Goal: Task Accomplishment & Management: Complete application form

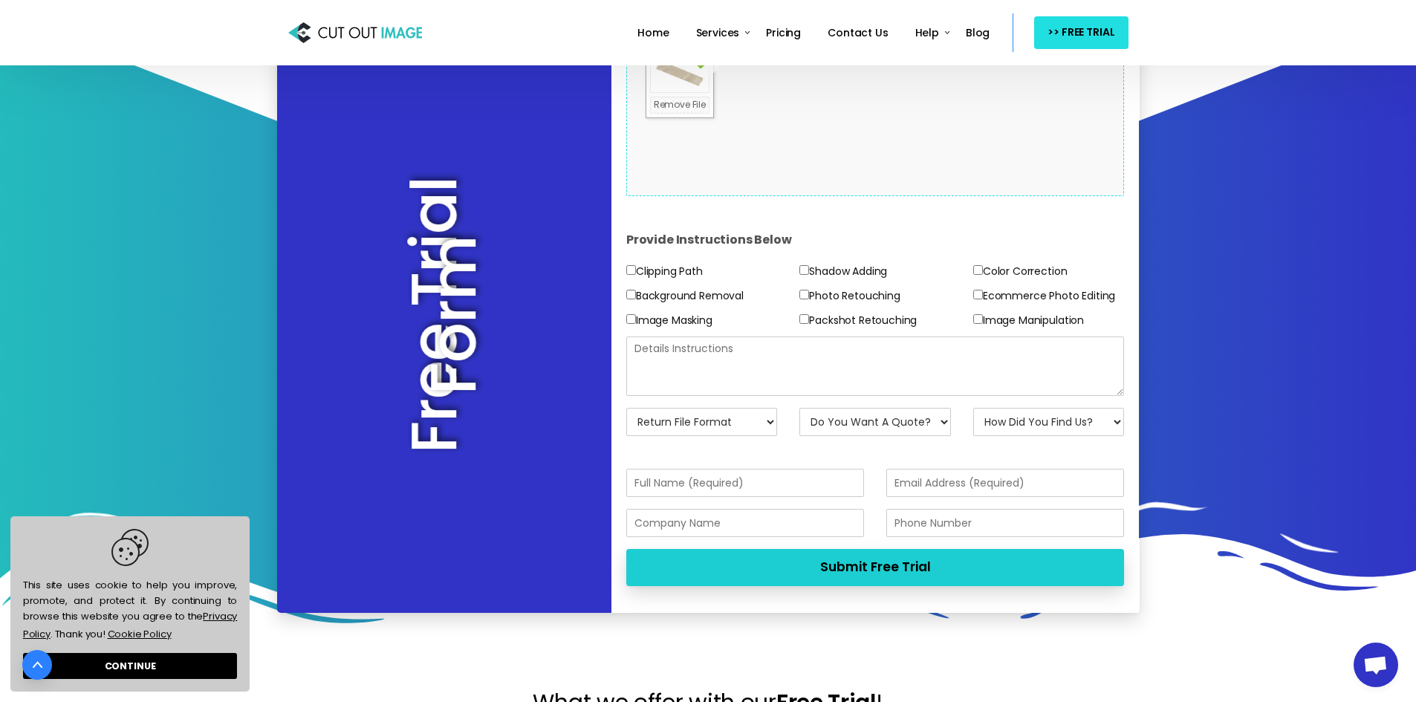
scroll to position [297, 0]
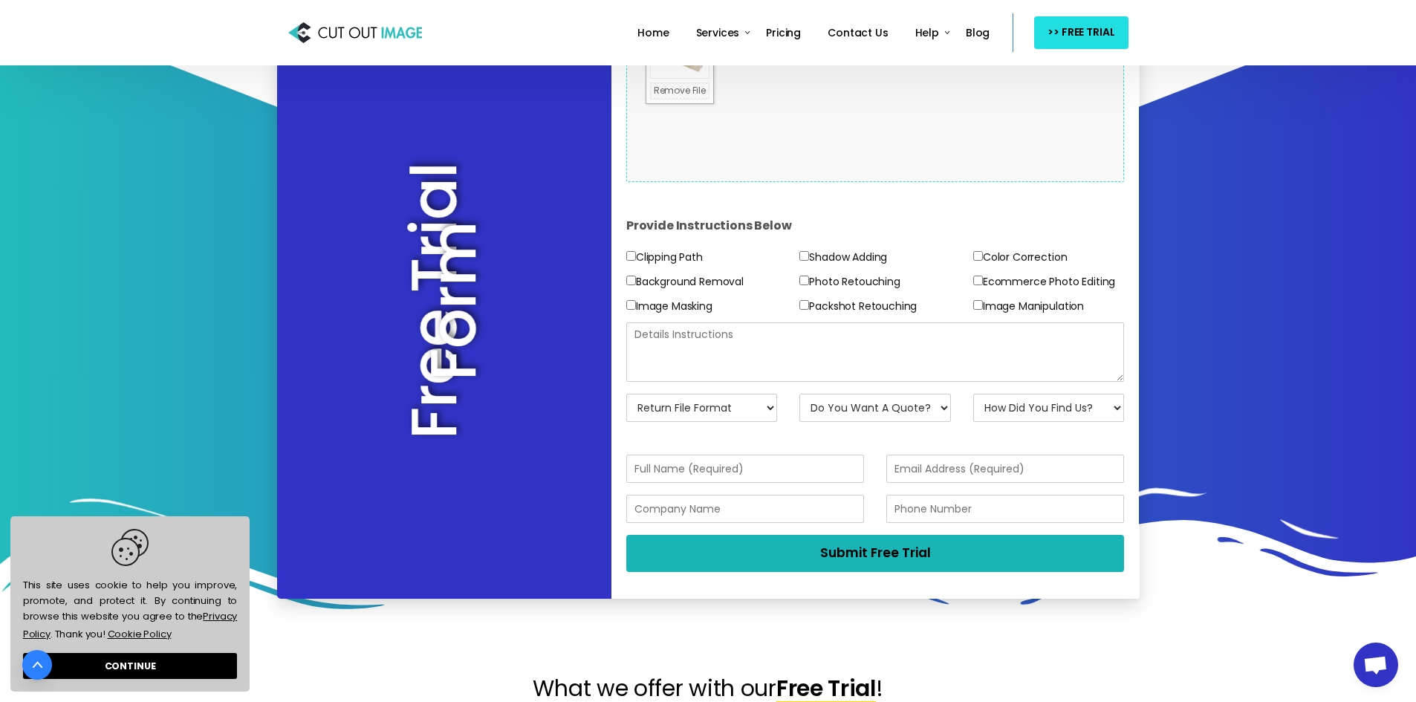
click at [846, 562] on button "Submit Free Trial" at bounding box center [875, 553] width 499 height 36
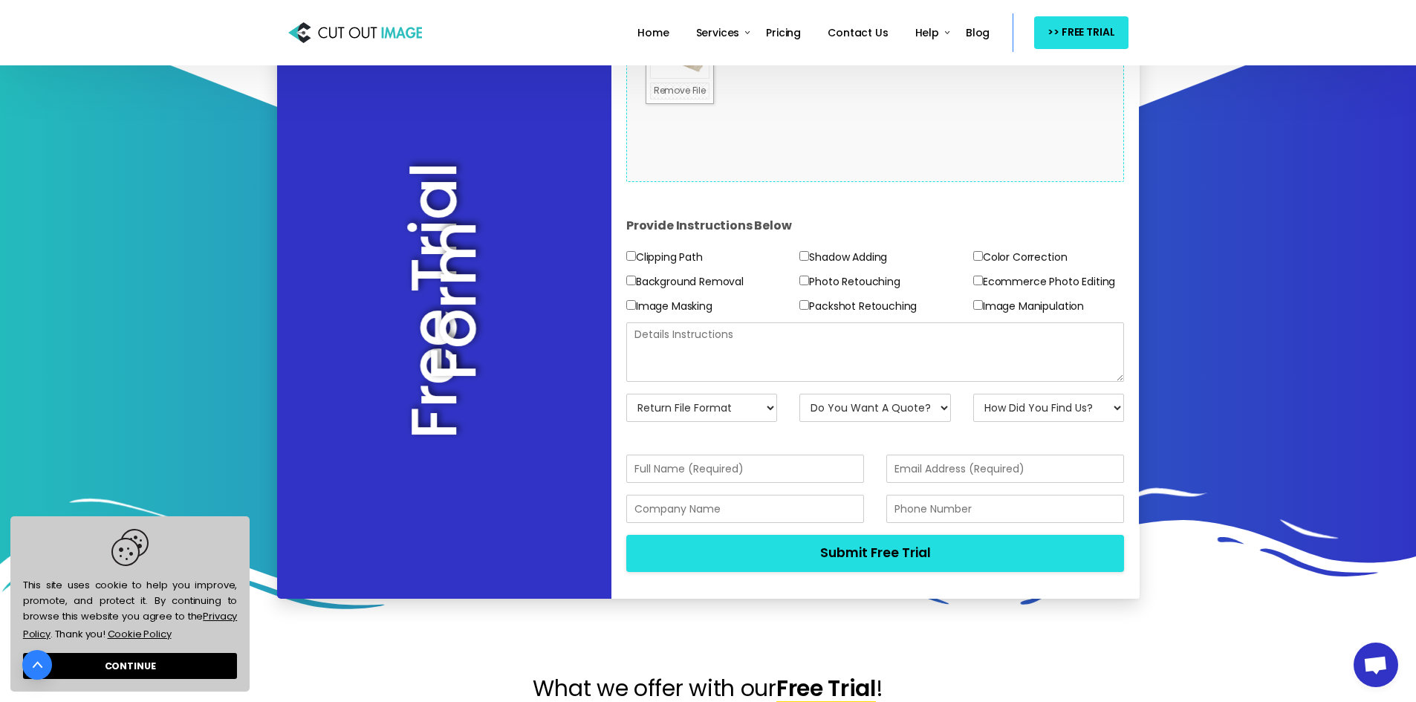
click at [793, 350] on textarea at bounding box center [875, 351] width 499 height 59
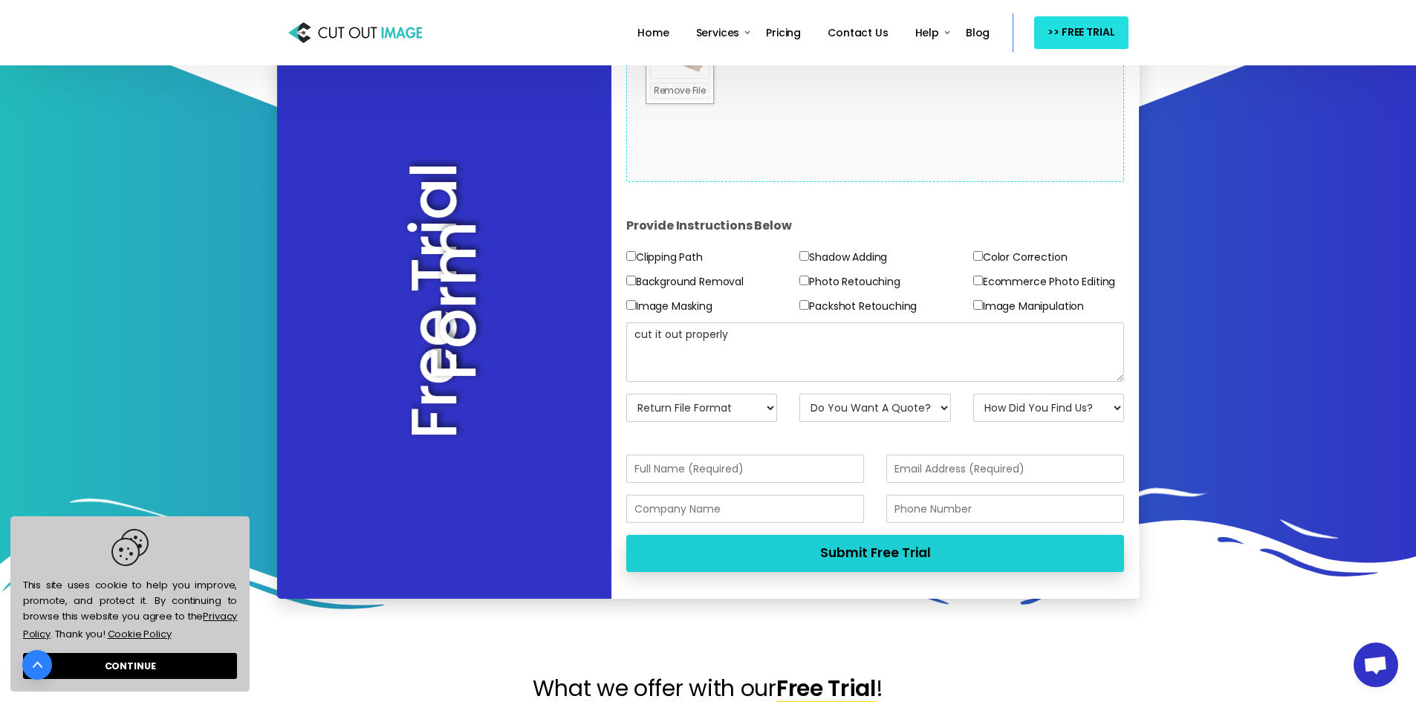
type textarea "cut it out properly"
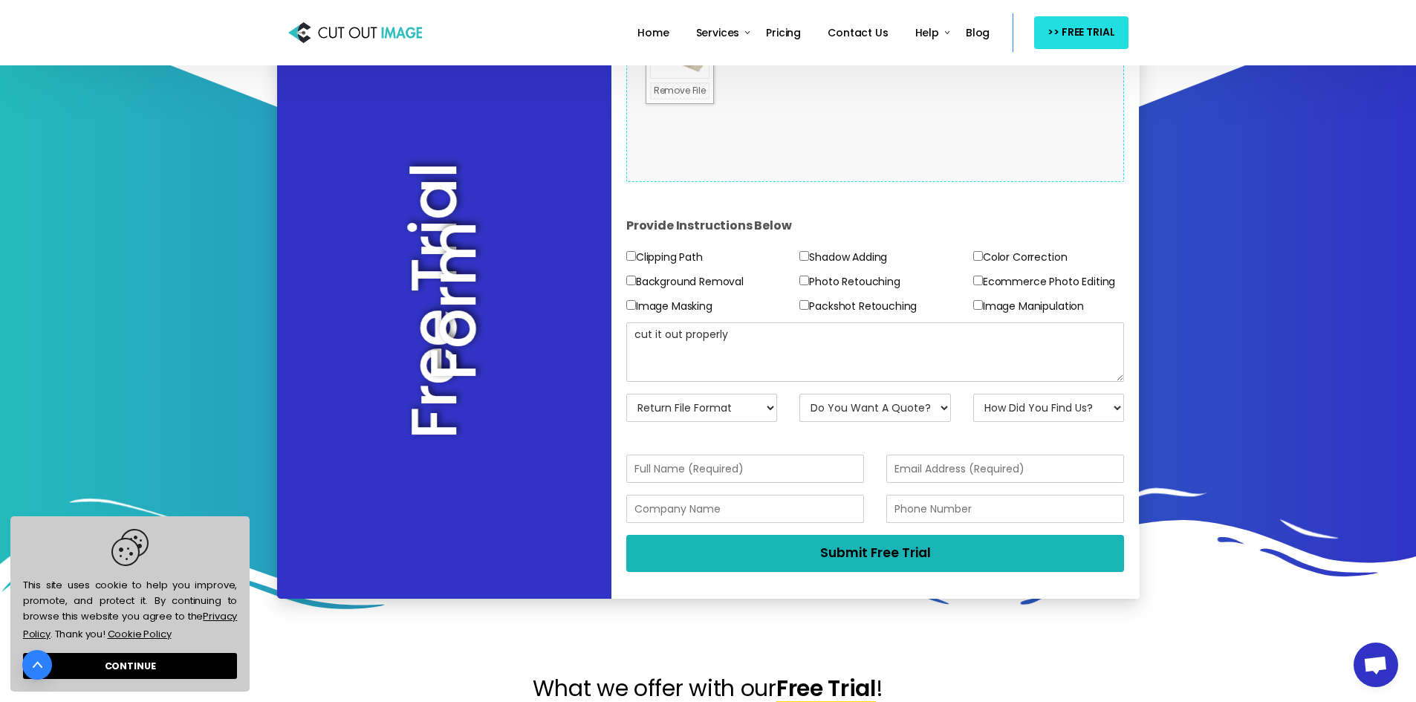
click at [866, 566] on button "Submit Free Trial" at bounding box center [875, 553] width 499 height 36
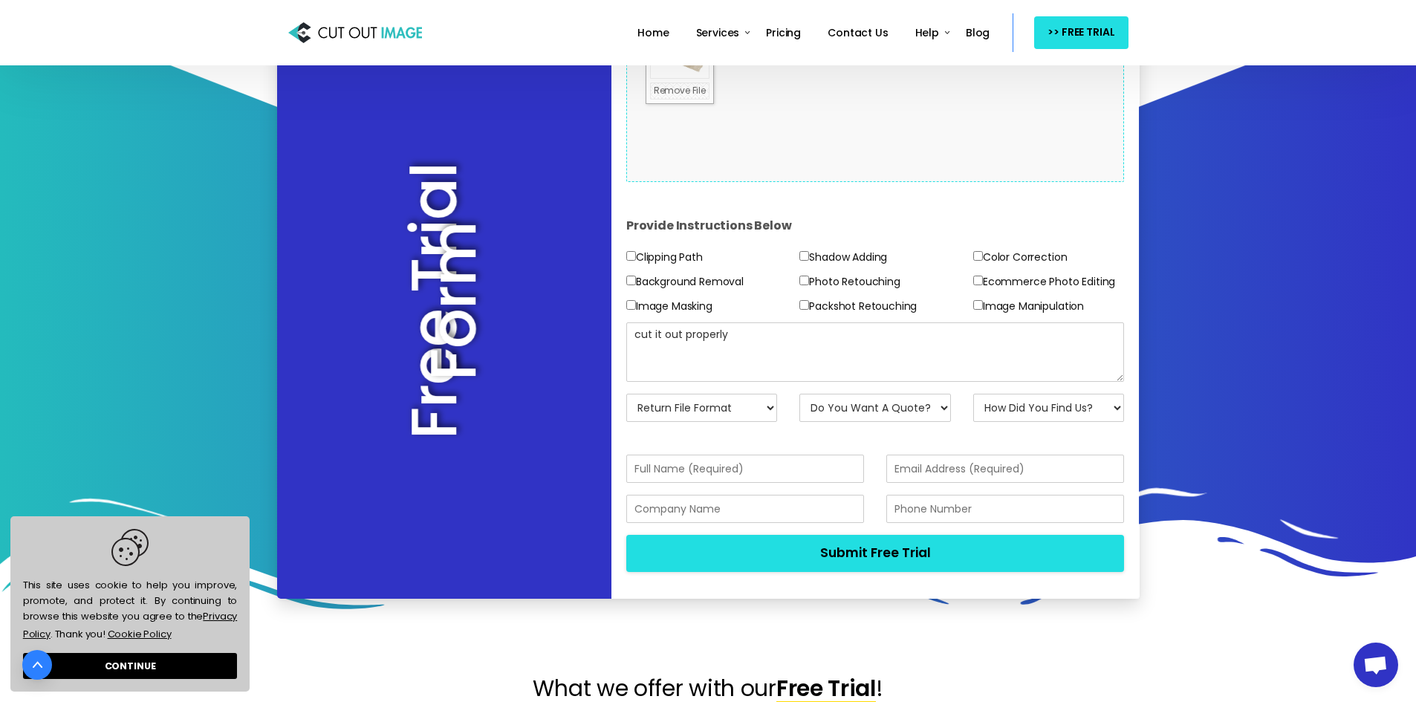
click at [750, 407] on select "Return File Format JPG - [PERSON_NAME] PNG - Transparent BG PSD - Layer Mask PS…" at bounding box center [702, 408] width 152 height 28
select select "PSD w/ Layer Mask"
click at [626, 394] on select "Return File Format JPG - [PERSON_NAME] PNG - Transparent BG PSD - Layer Mask PS…" at bounding box center [702, 408] width 152 height 28
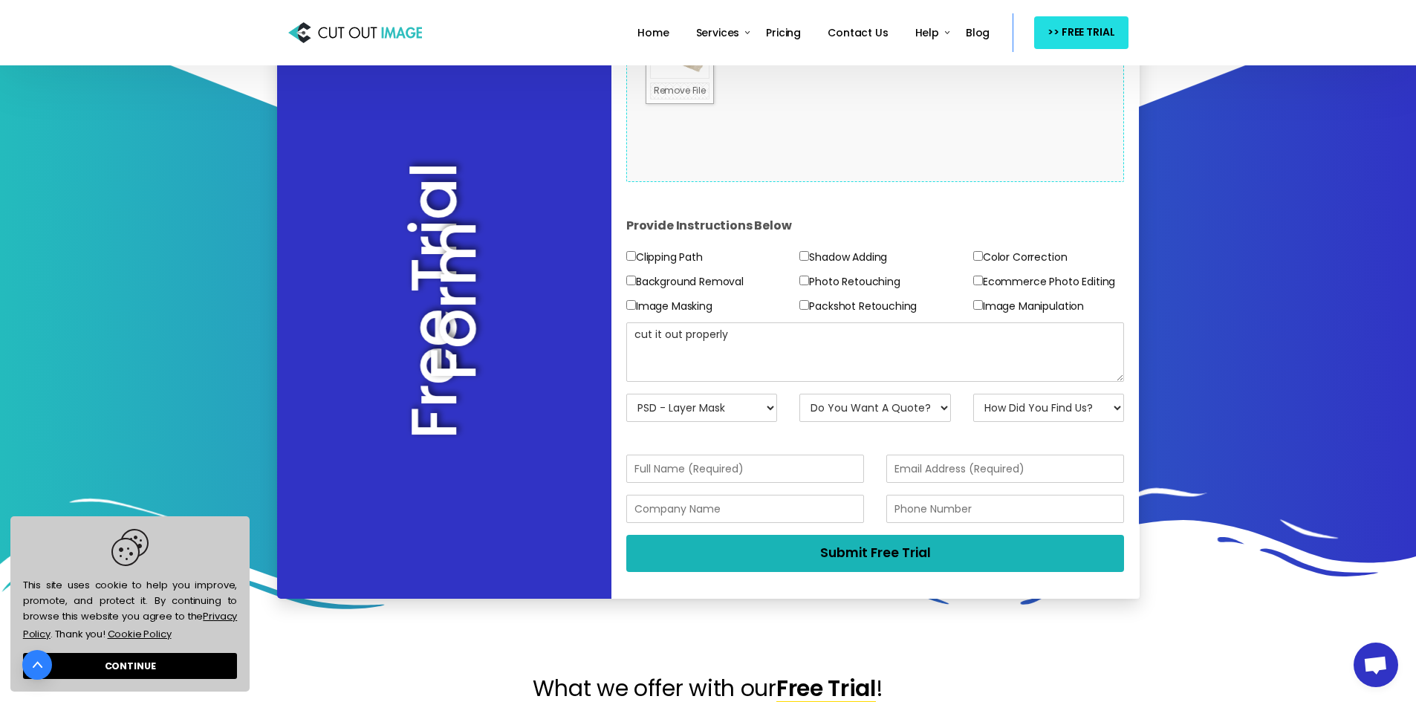
click at [867, 560] on button "Submit Free Trial" at bounding box center [875, 553] width 499 height 36
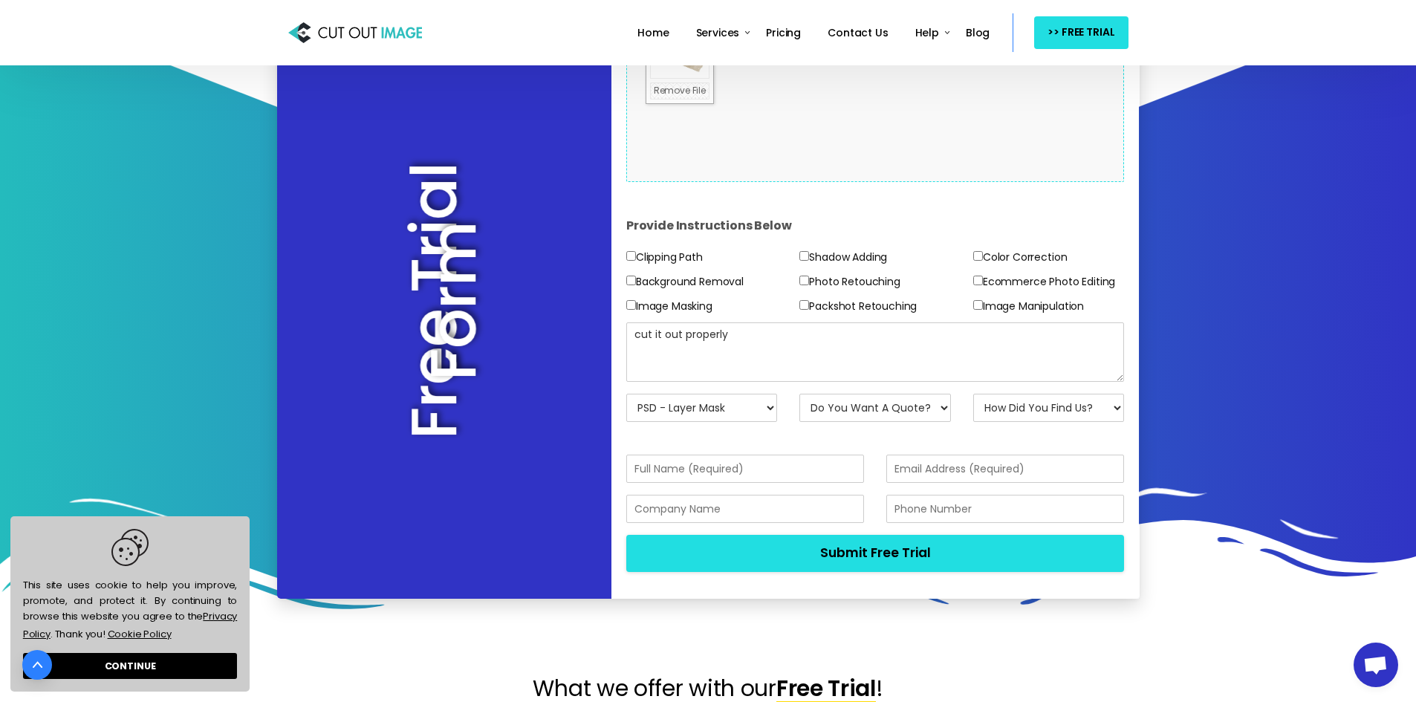
click at [908, 391] on div "cut it out properly" at bounding box center [875, 357] width 521 height 71
click at [905, 416] on select "Do You Want A Quote? No, Just Test Images Yes, Quotation Please" at bounding box center [876, 408] width 152 height 28
select select "No"
click at [800, 394] on select "Do You Want A Quote? No, Just Test Images Yes, Quotation Please" at bounding box center [876, 408] width 152 height 28
click at [1025, 410] on select "How Did You Find Us? Email Search Engine Friend/Colleague Social Media Tele Mar…" at bounding box center [1049, 408] width 152 height 28
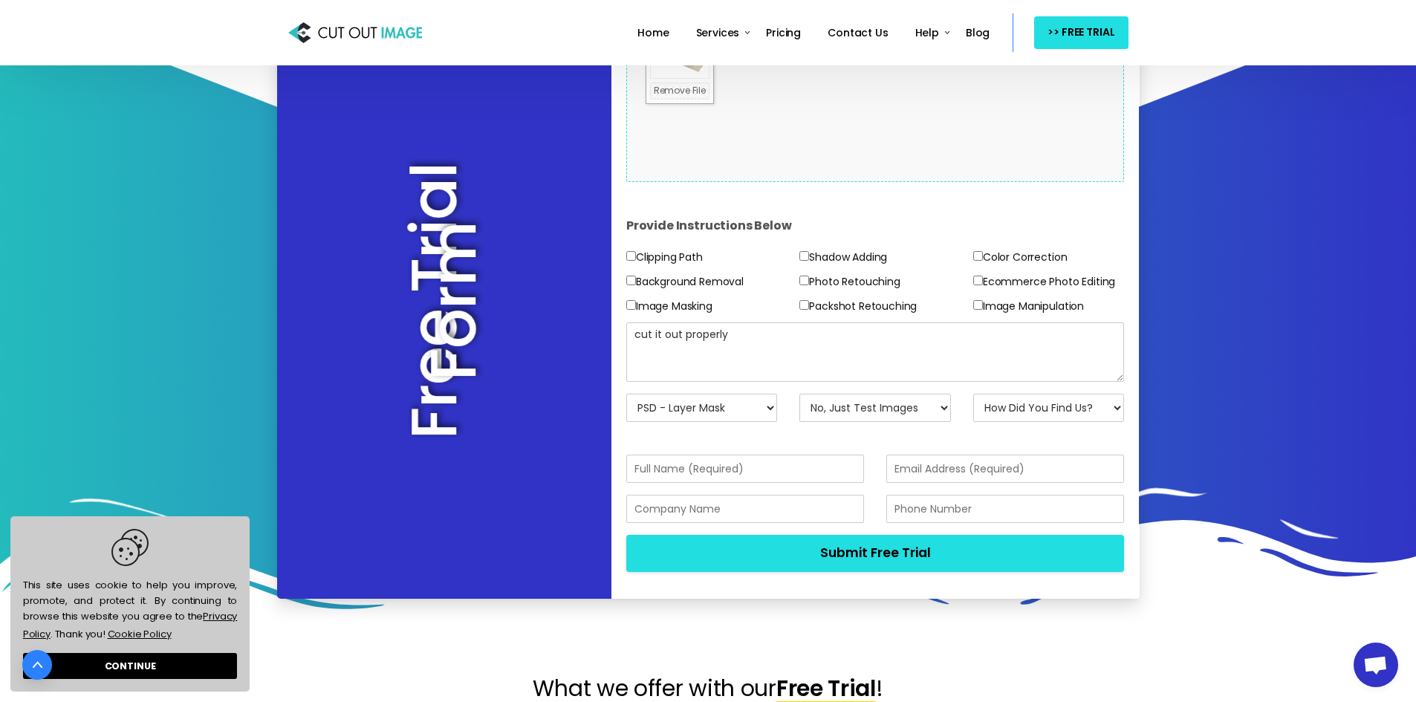
select select "Search Engine"
click at [973, 394] on select "How Did You Find Us? Email Search Engine Friend/Colleague Social Media Tele Mar…" at bounding box center [1049, 408] width 152 height 28
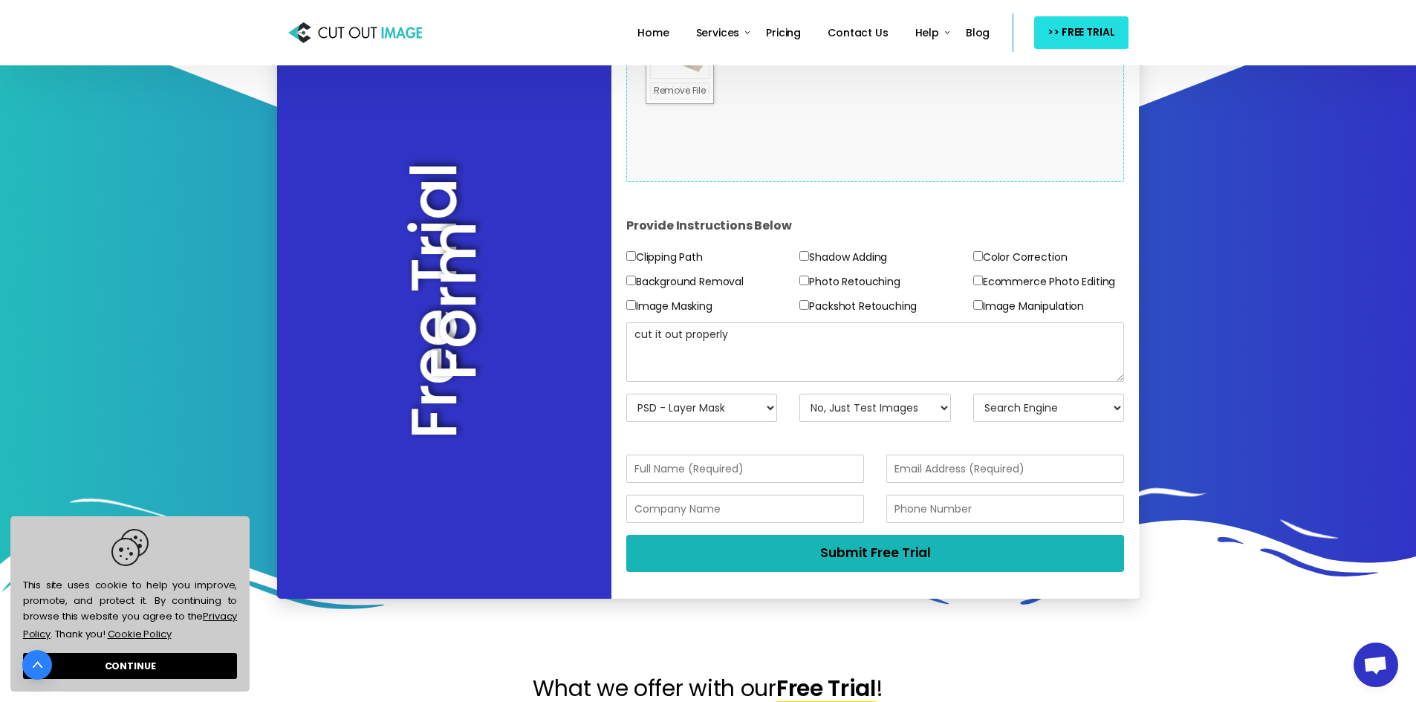
click at [950, 542] on button "Submit Free Trial" at bounding box center [875, 553] width 499 height 36
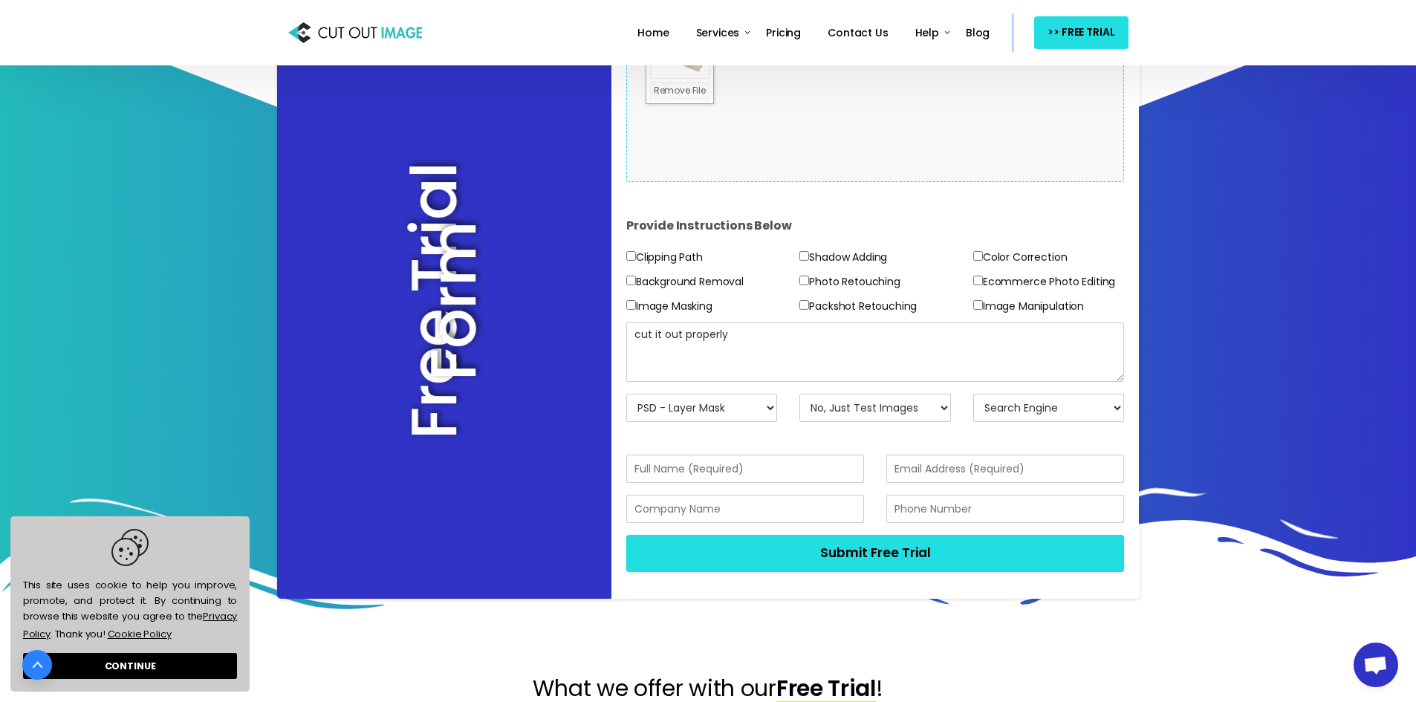
click at [1277, 453] on icon at bounding box center [707, 532] width 1417 height 207
